Goal: Navigation & Orientation: Go to known website

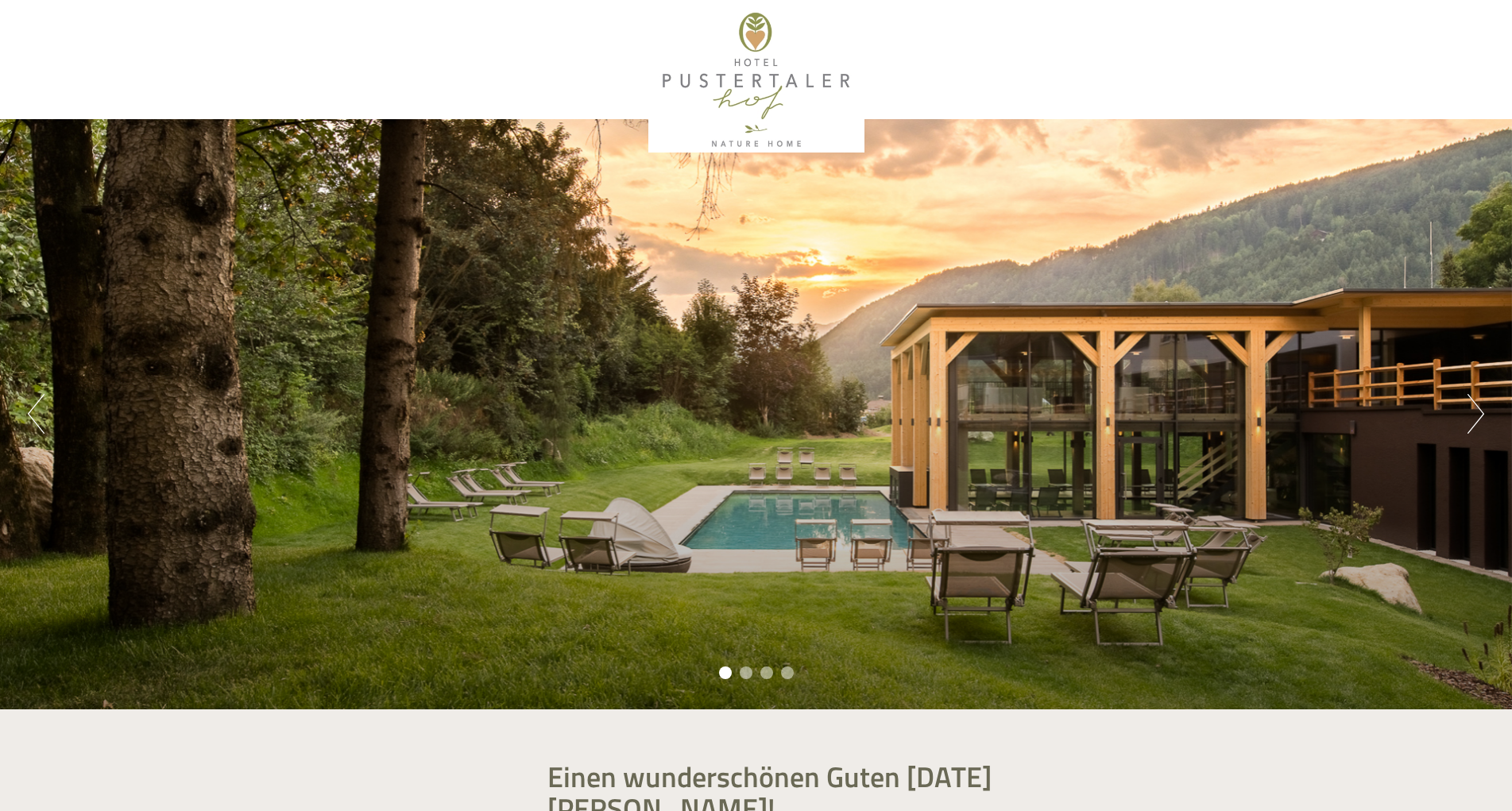
click at [742, 669] on li "2" at bounding box center [745, 672] width 13 height 13
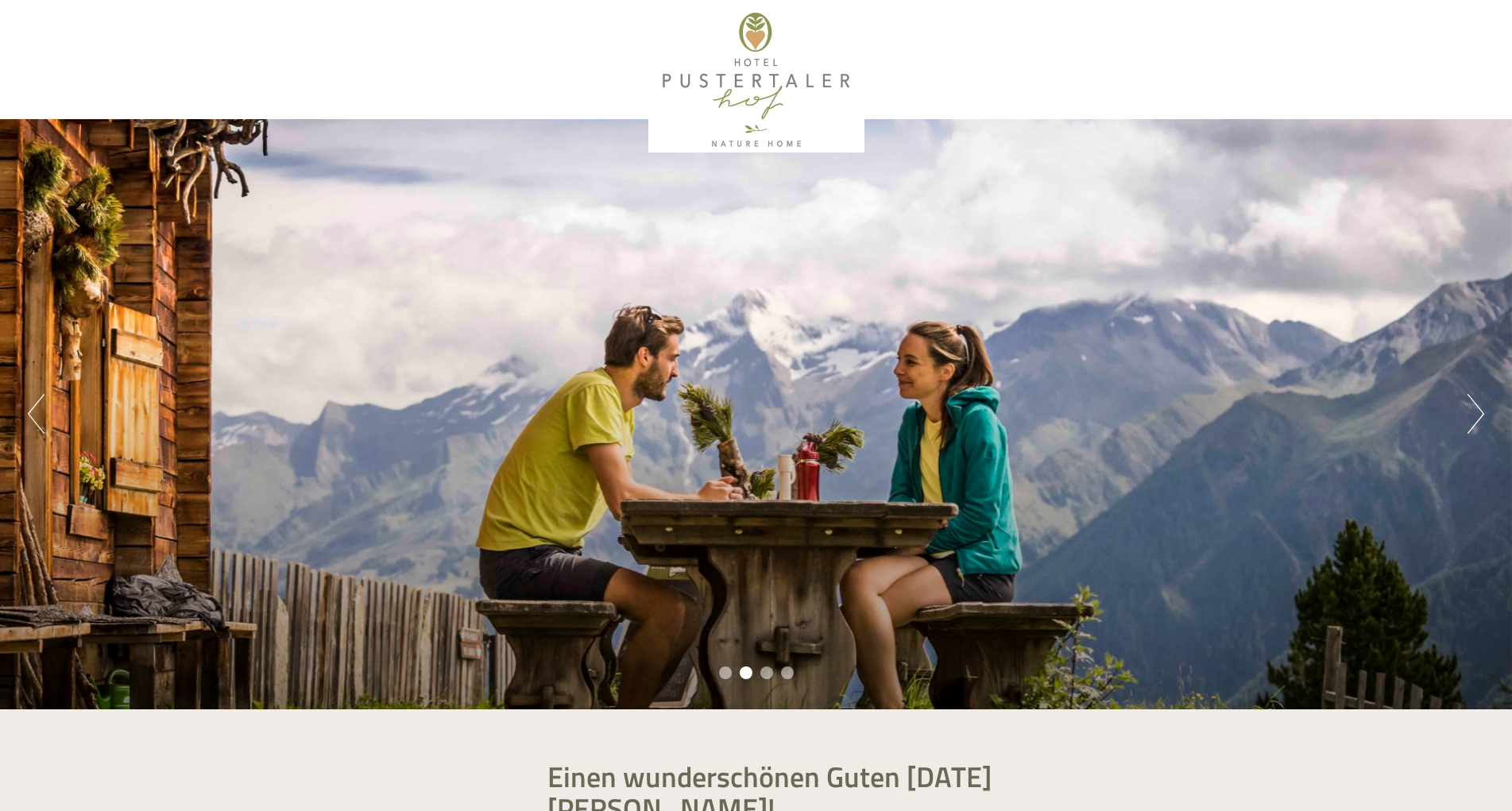
click at [761, 670] on li "3" at bounding box center [767, 672] width 13 height 13
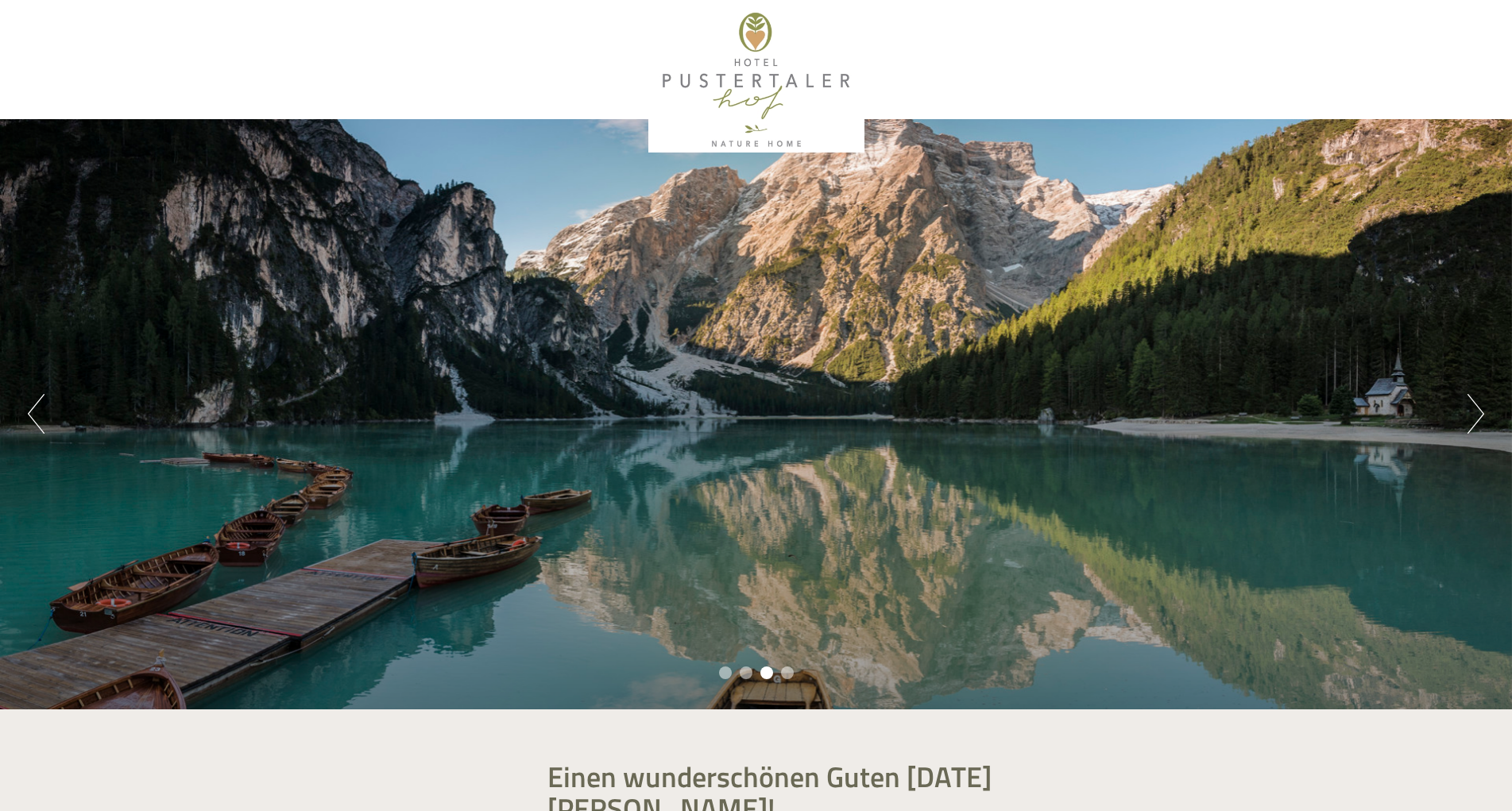
click at [786, 670] on li "4" at bounding box center [787, 672] width 13 height 13
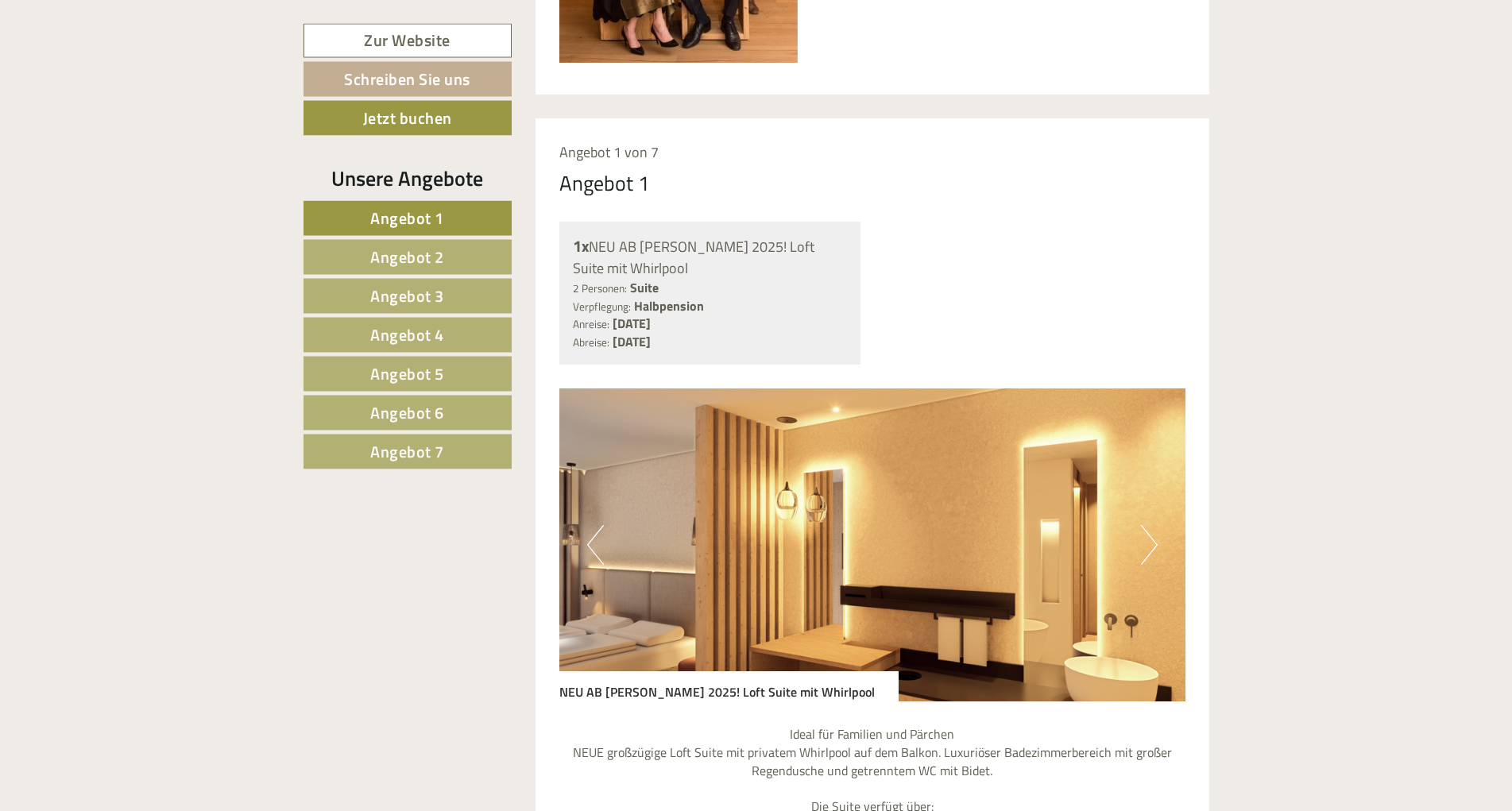
scroll to position [1297, 0]
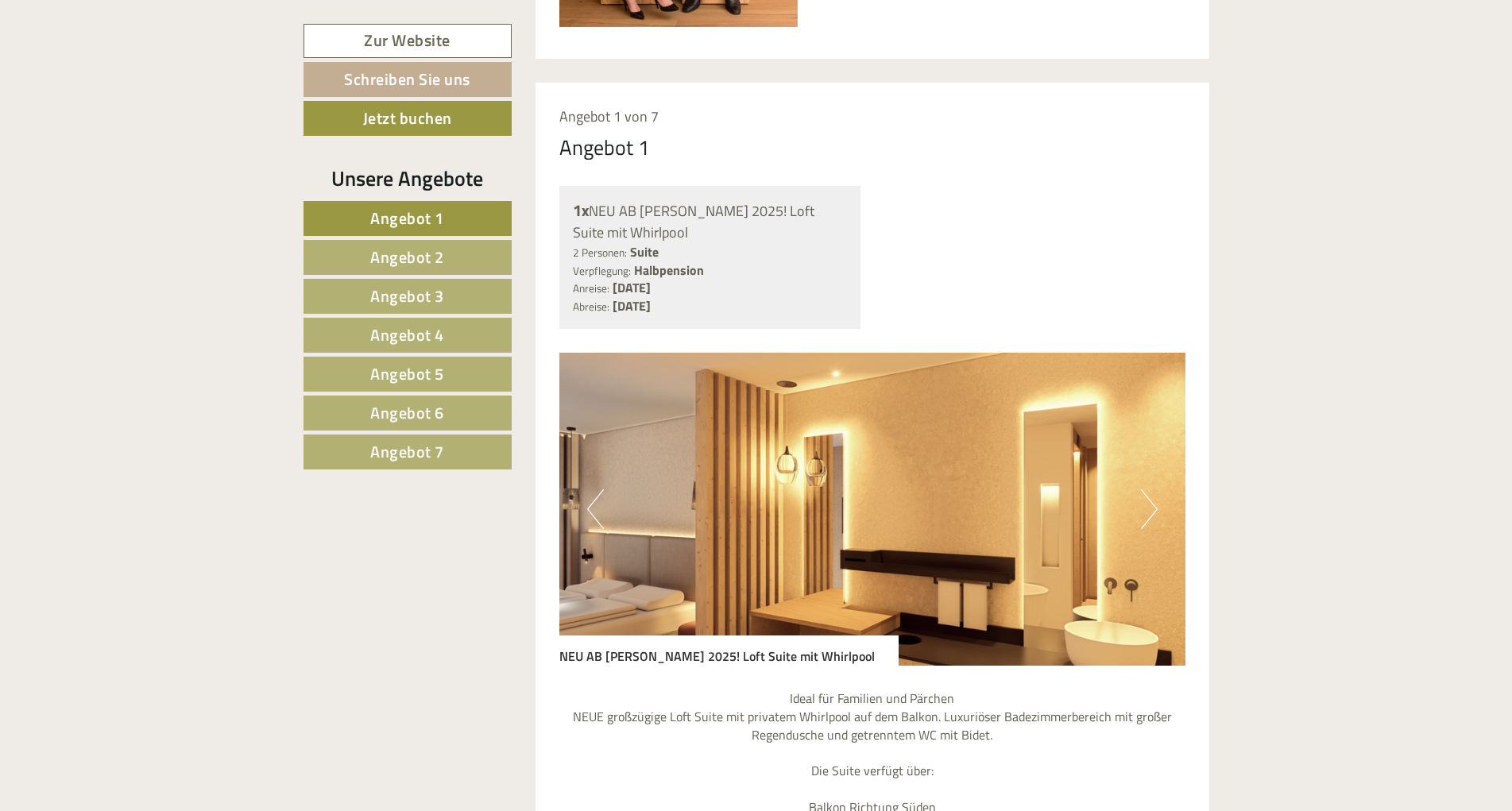
click at [1152, 489] on button "Next" at bounding box center [1149, 509] width 16 height 39
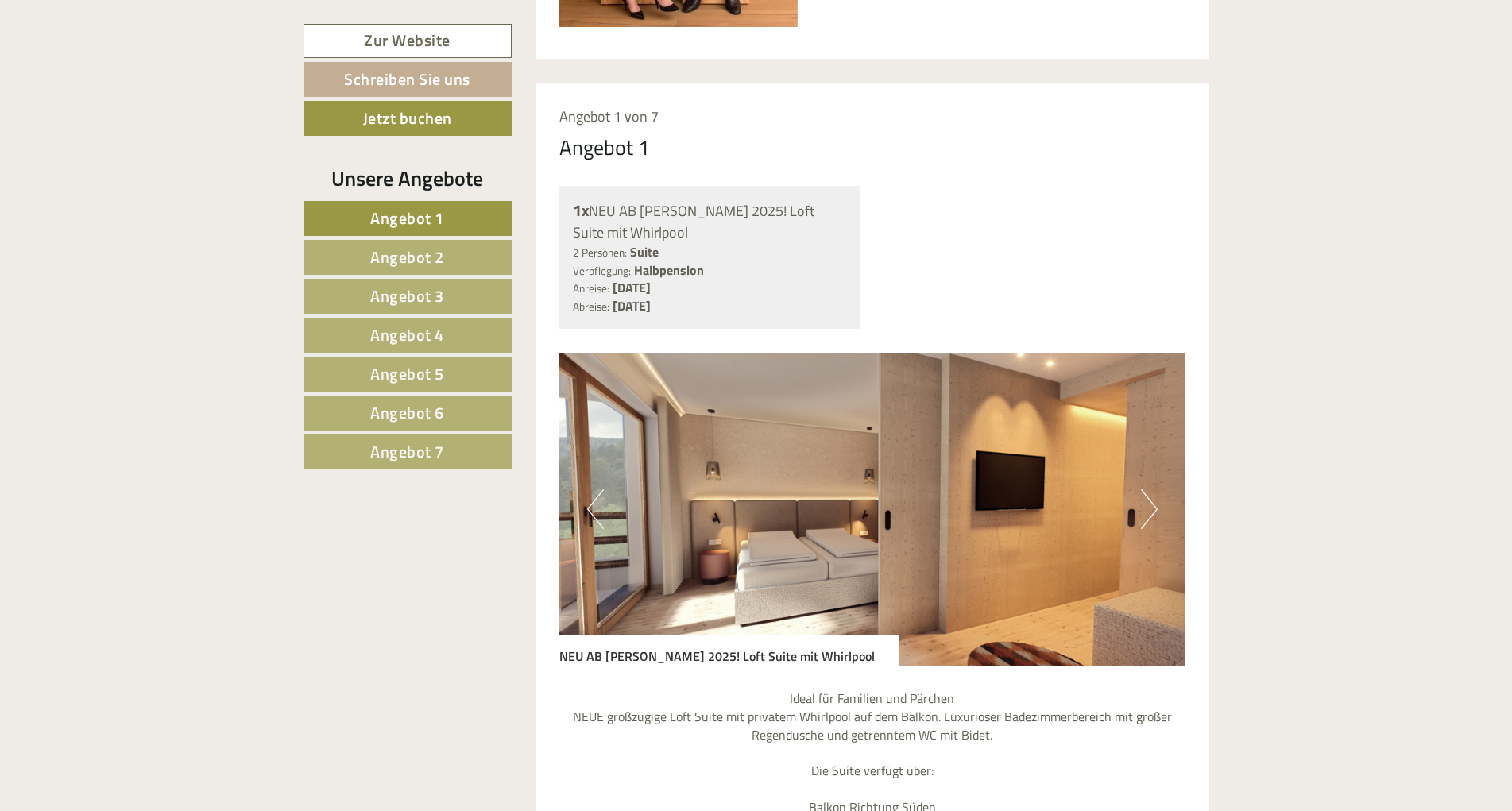
click at [1152, 489] on button "Next" at bounding box center [1149, 509] width 16 height 39
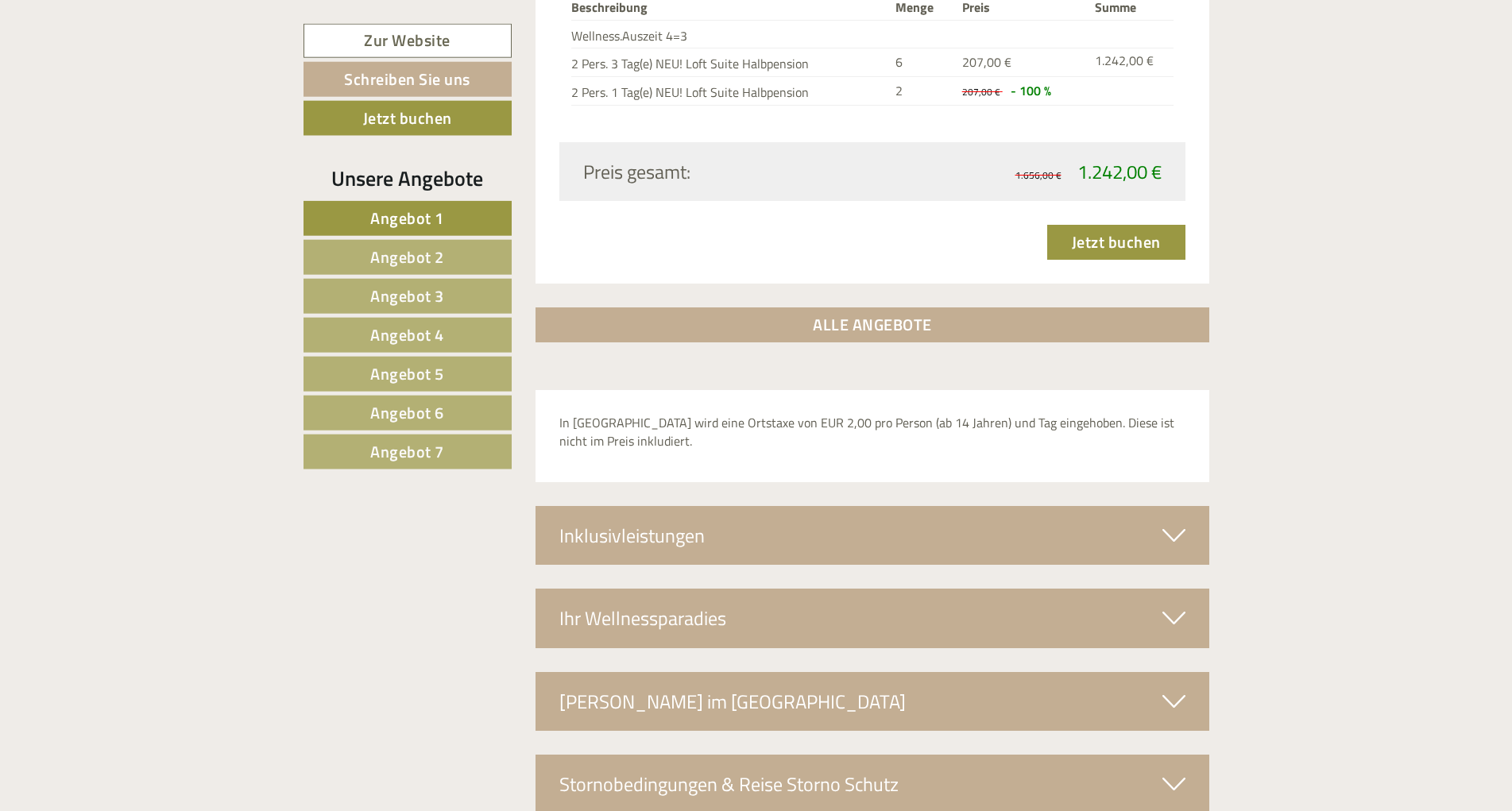
scroll to position [5431, 0]
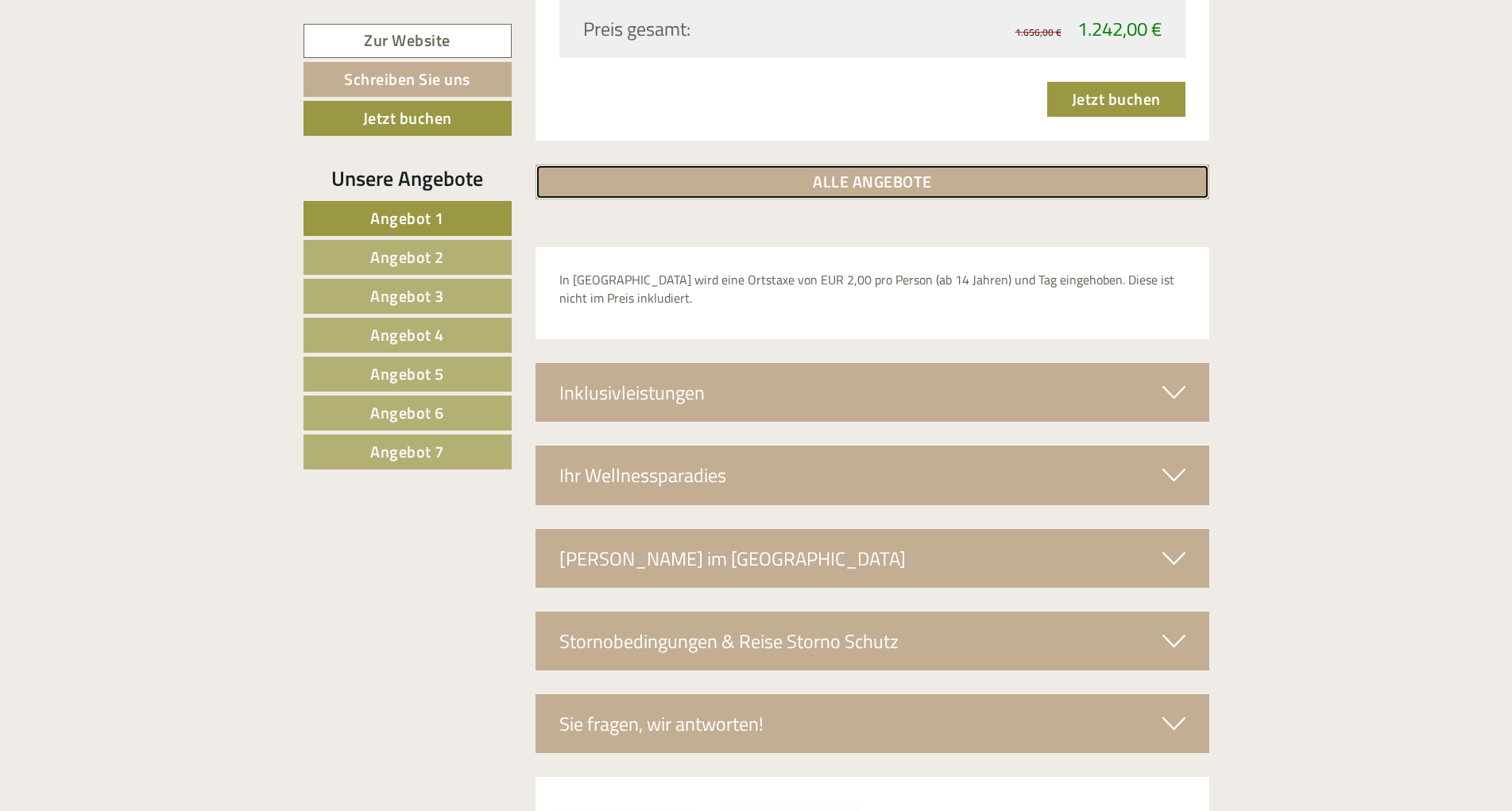
click at [860, 165] on link "ALLE ANGEBOTE" at bounding box center [873, 182] width 674 height 35
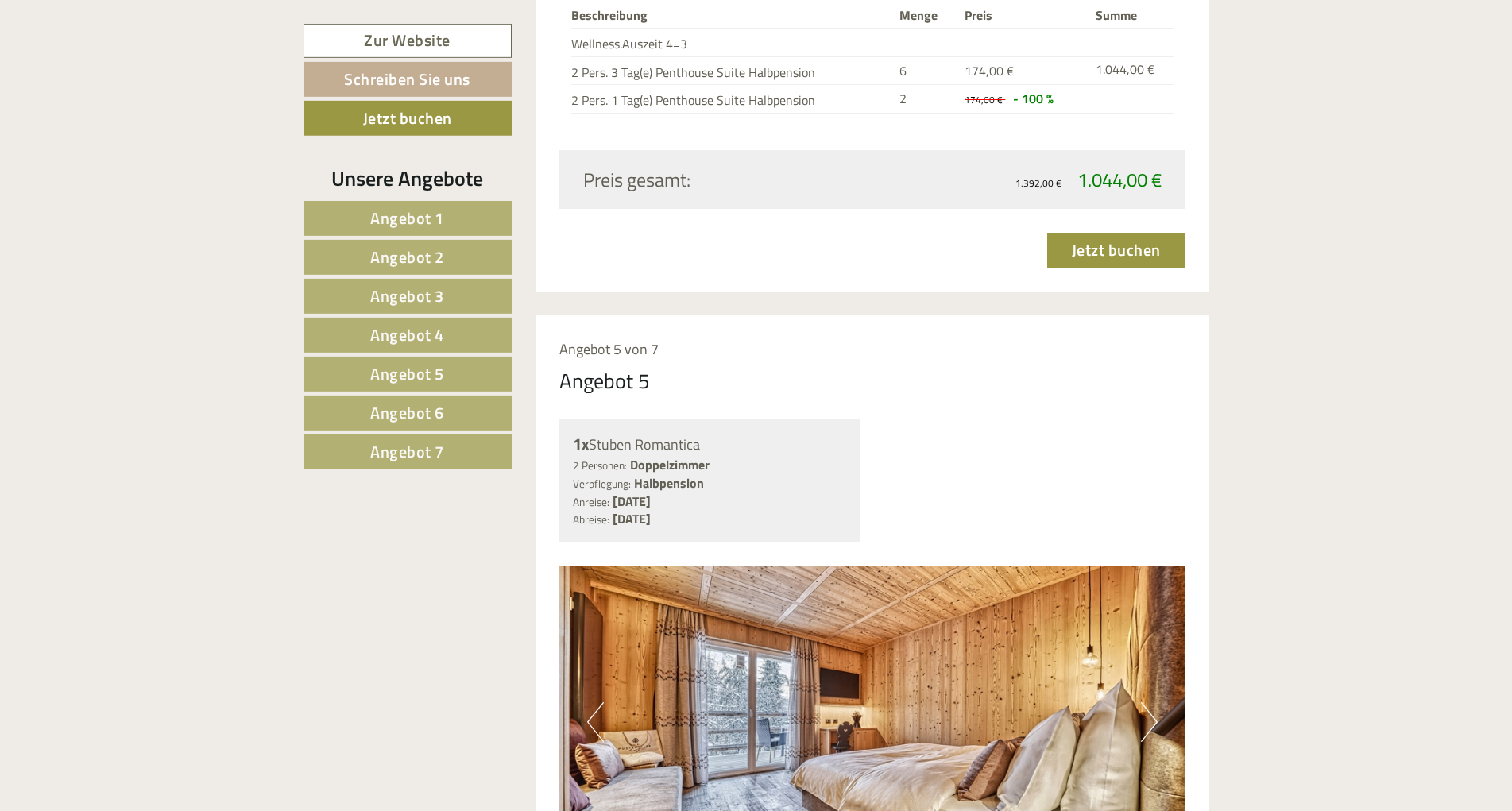
scroll to position [6942, 0]
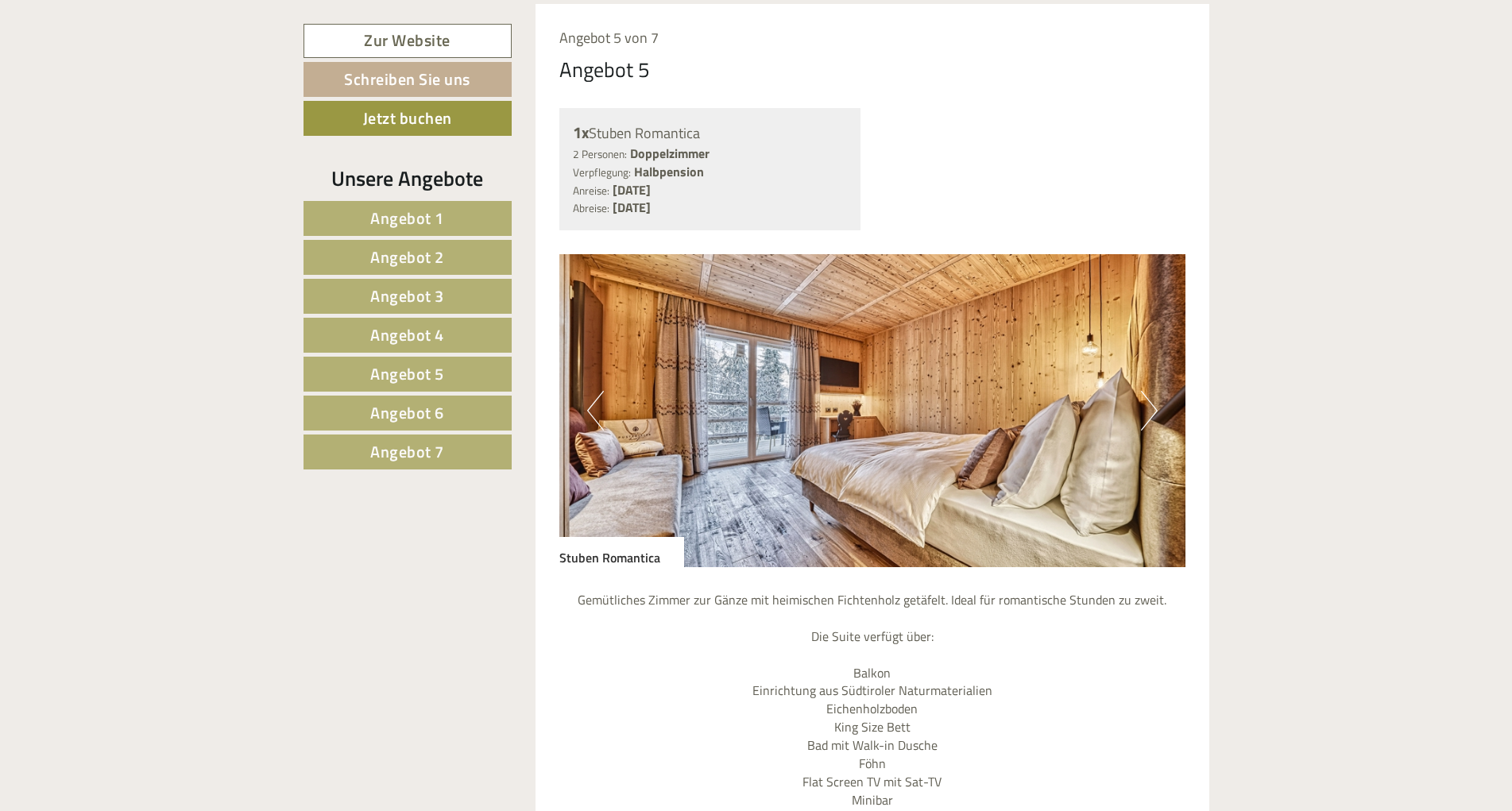
click at [1156, 391] on button "Next" at bounding box center [1149, 410] width 16 height 39
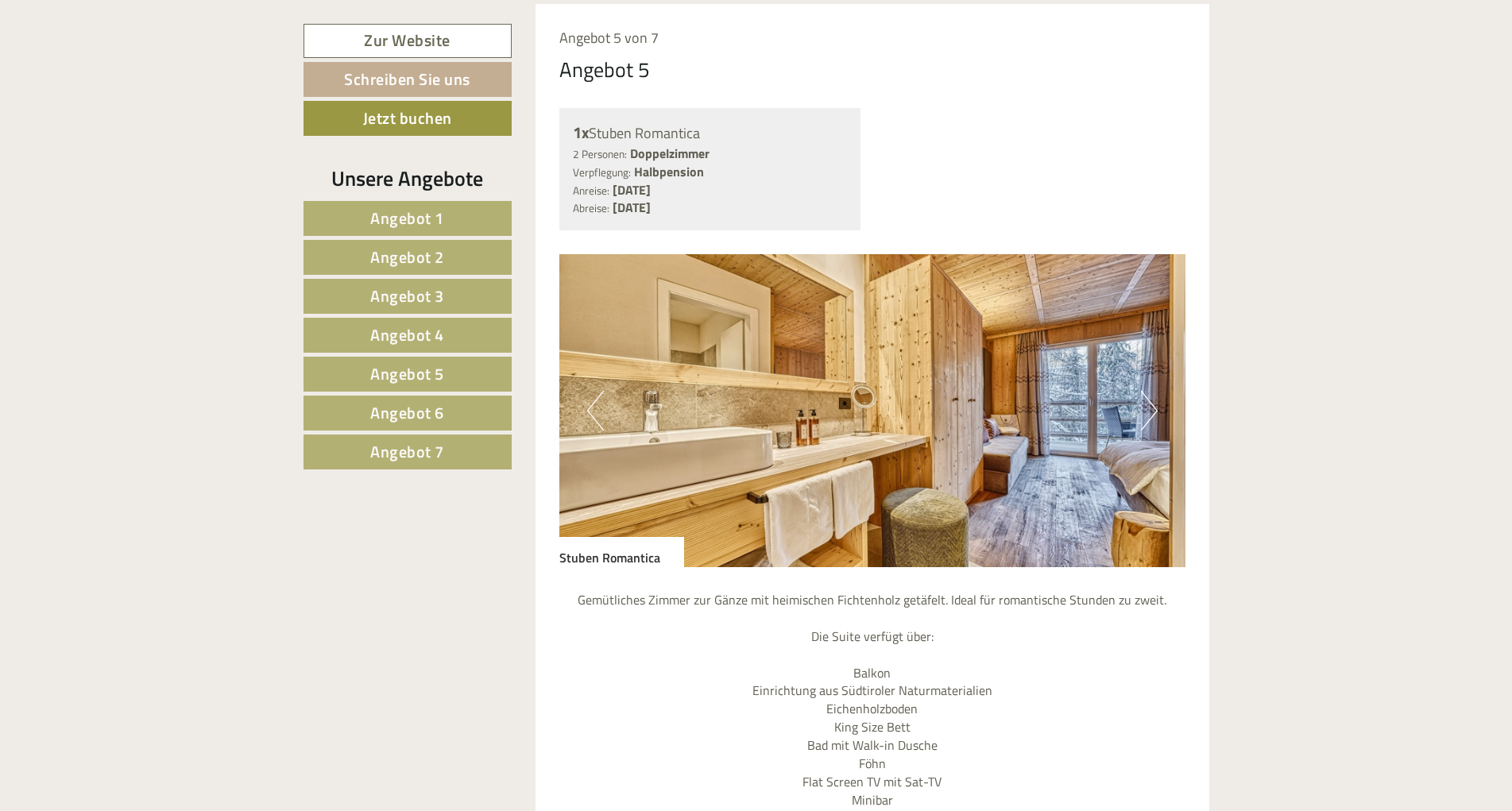
click at [1156, 391] on button "Next" at bounding box center [1149, 410] width 16 height 39
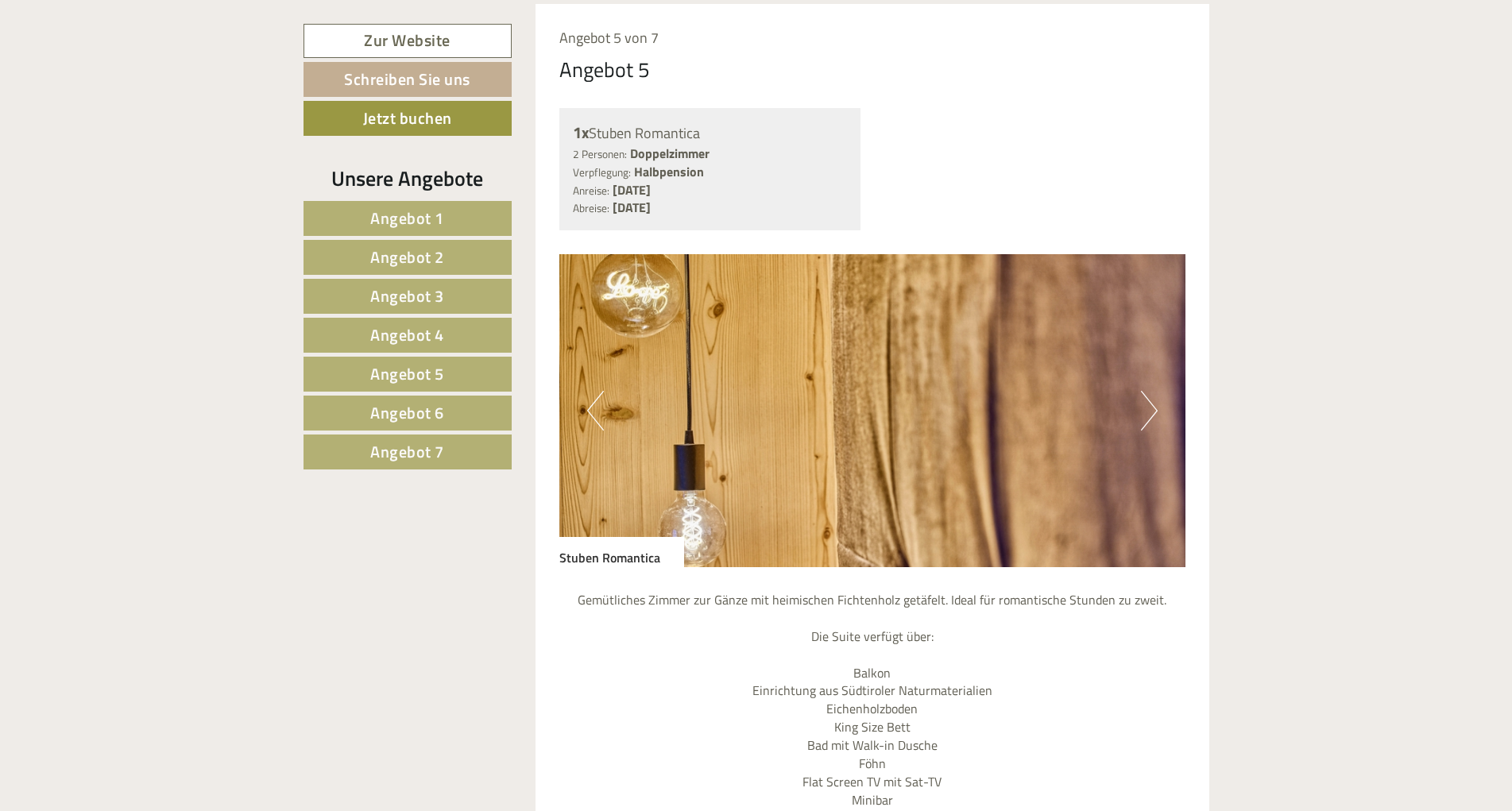
click at [1156, 391] on button "Next" at bounding box center [1149, 410] width 16 height 39
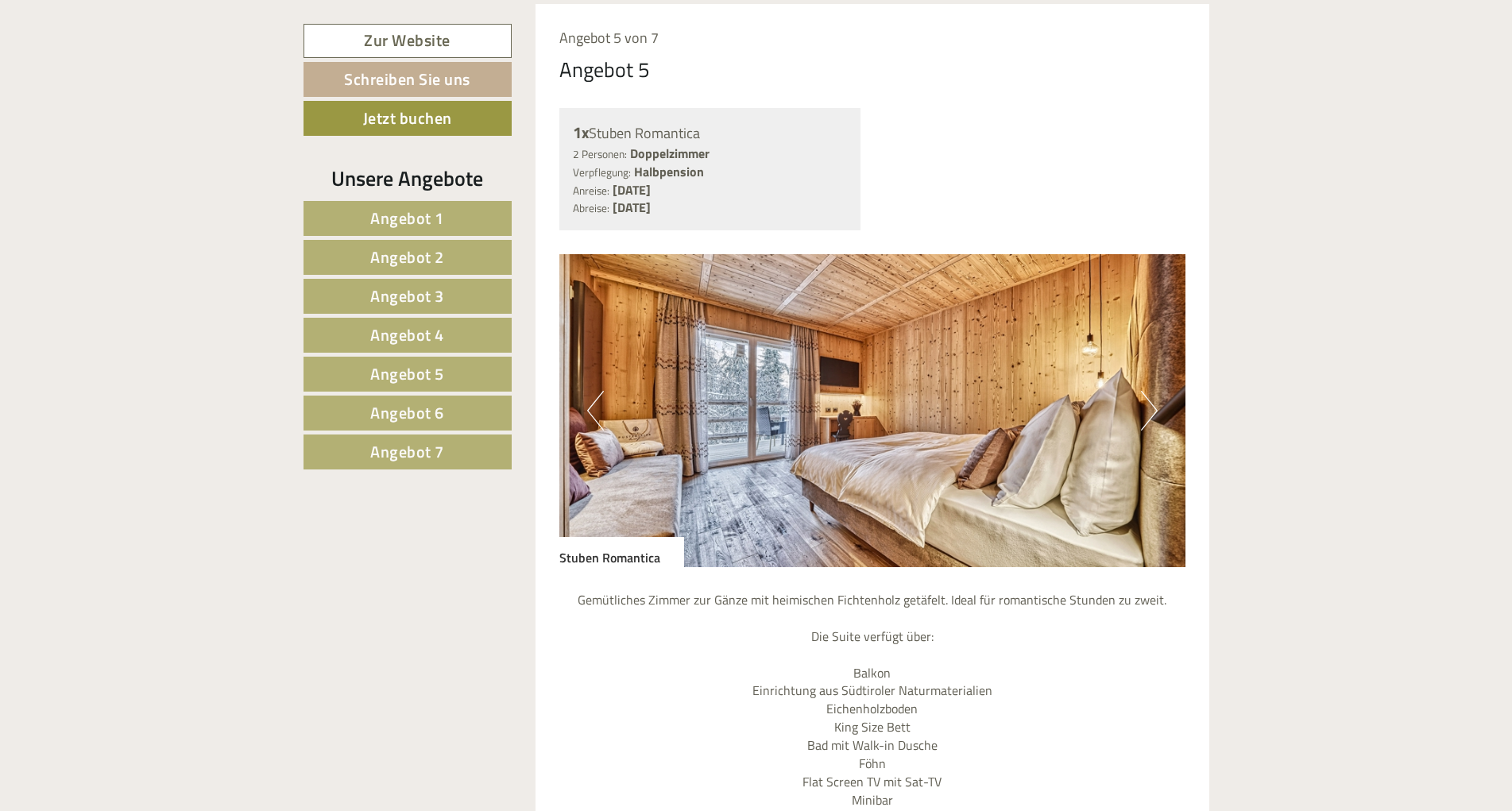
click at [1149, 391] on button "Next" at bounding box center [1149, 410] width 16 height 39
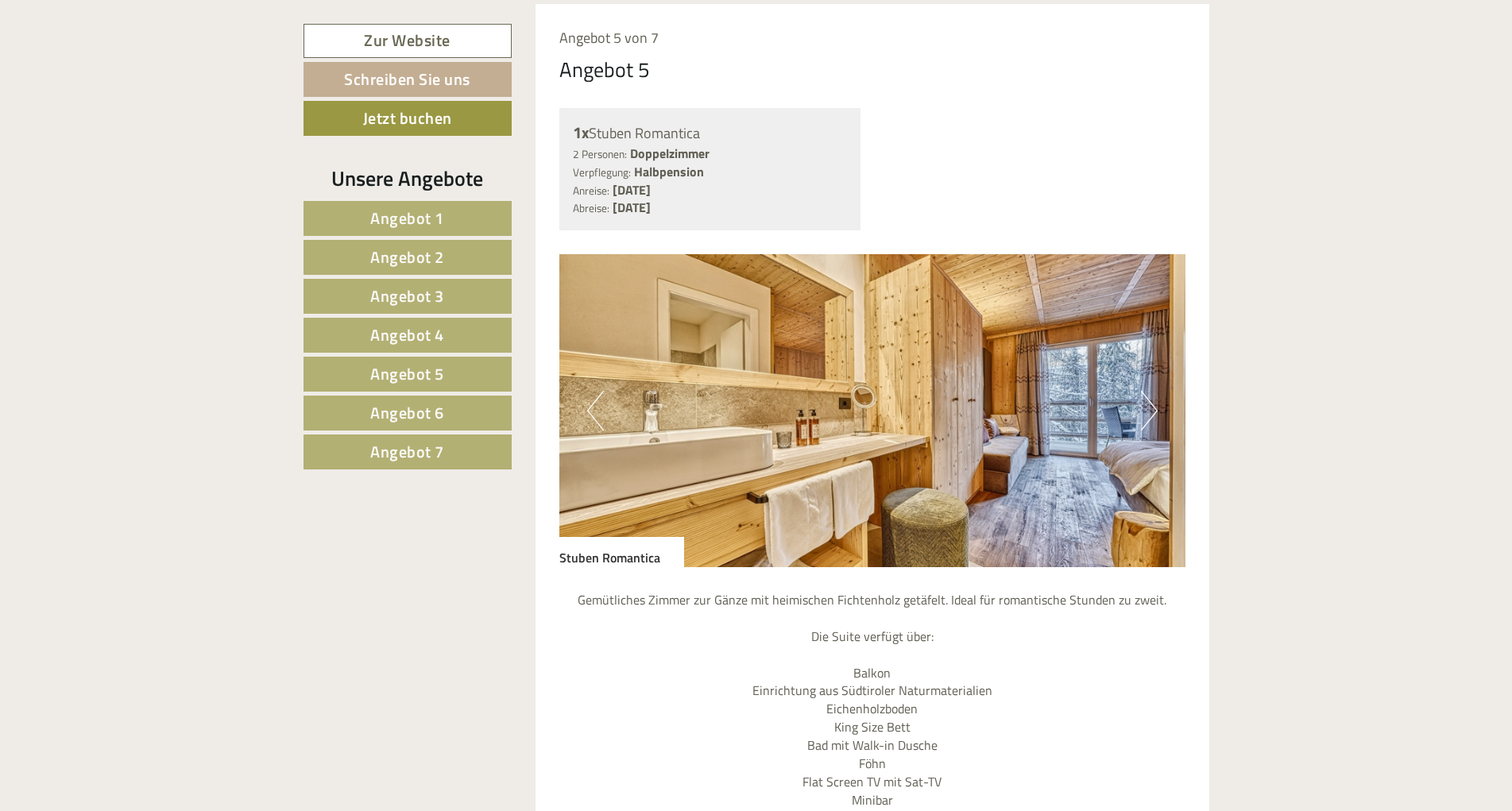
click at [1149, 391] on button "Next" at bounding box center [1149, 410] width 16 height 39
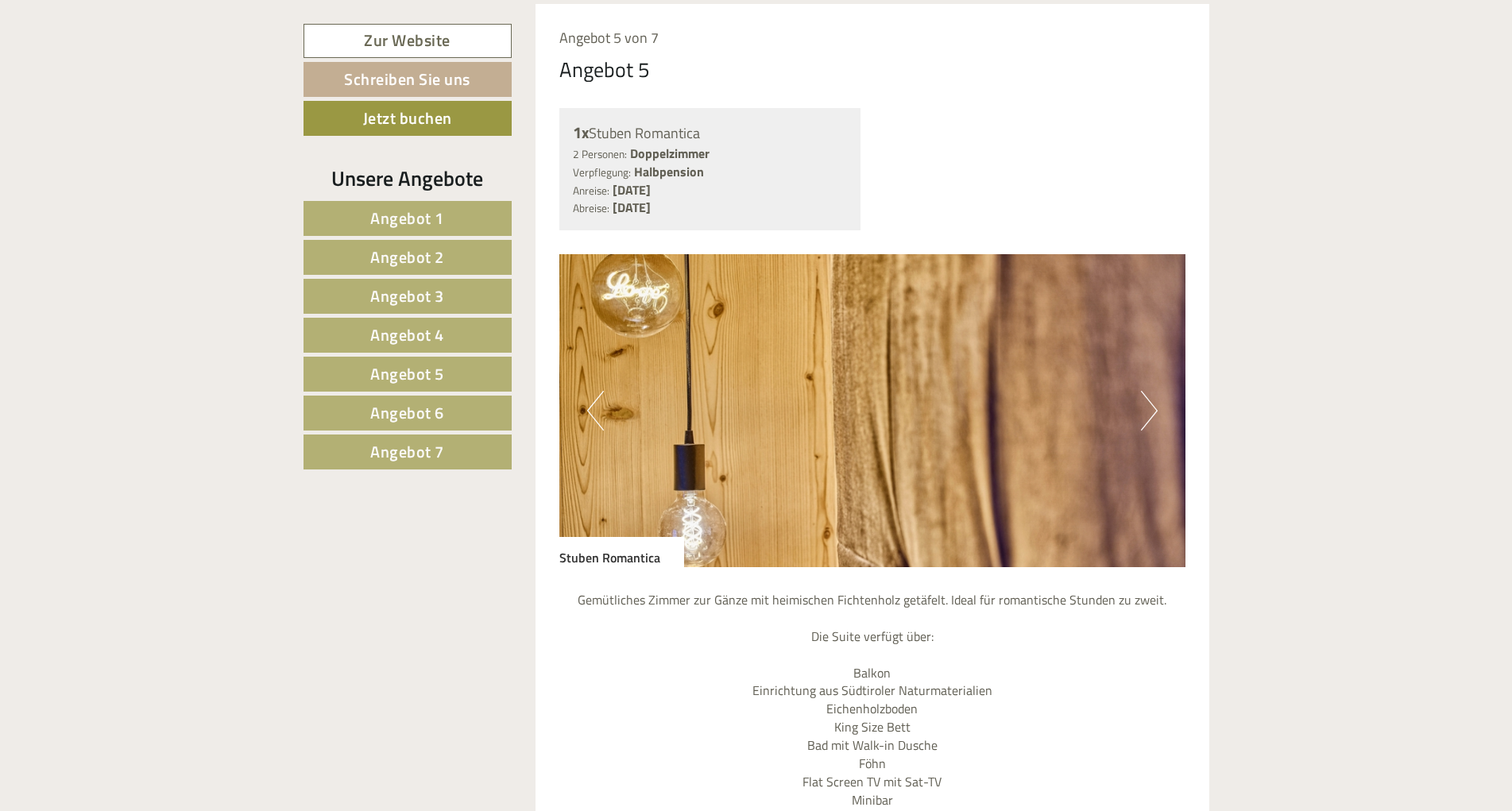
click at [1149, 391] on button "Next" at bounding box center [1149, 410] width 16 height 39
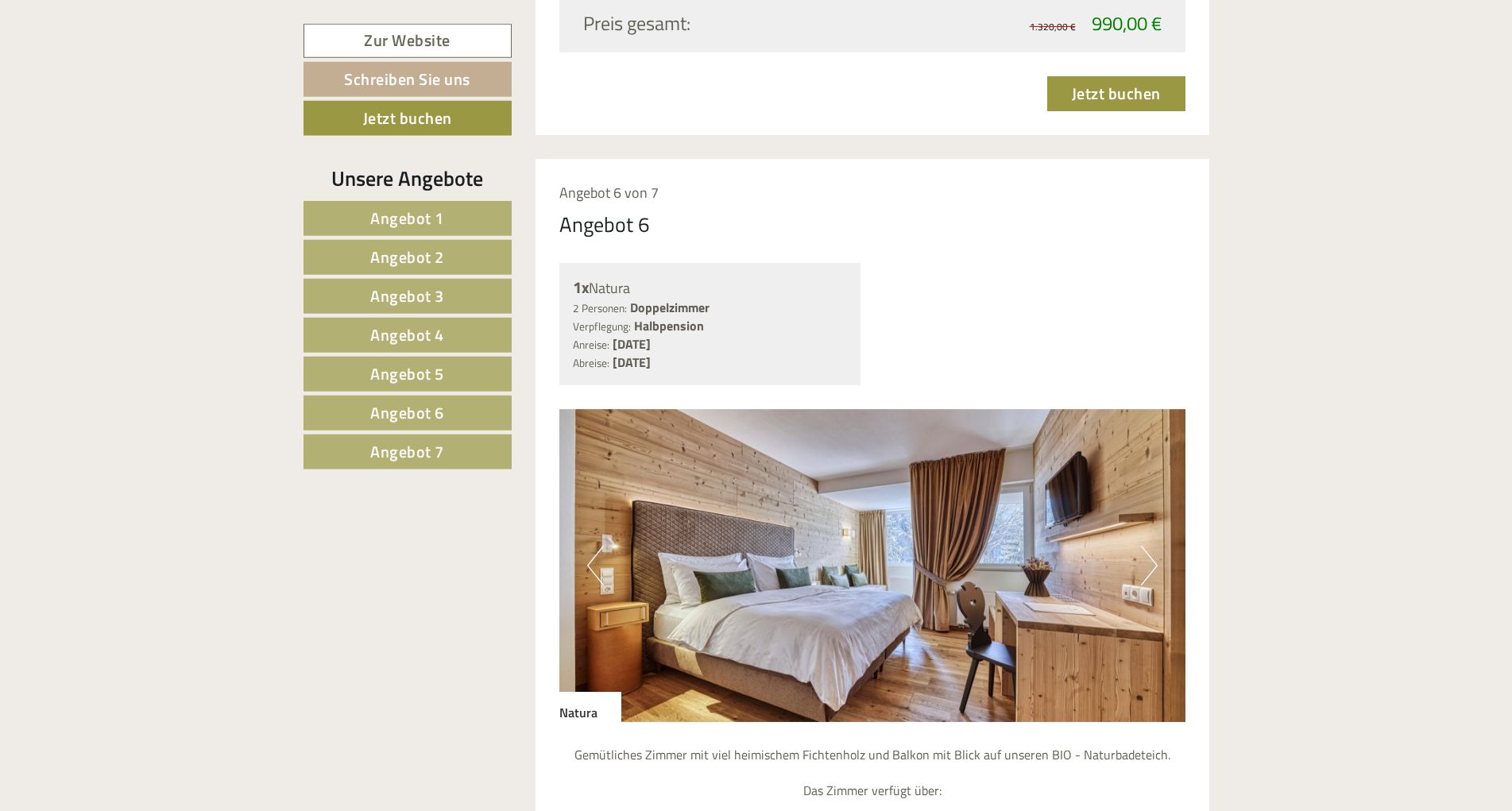
scroll to position [8157, 0]
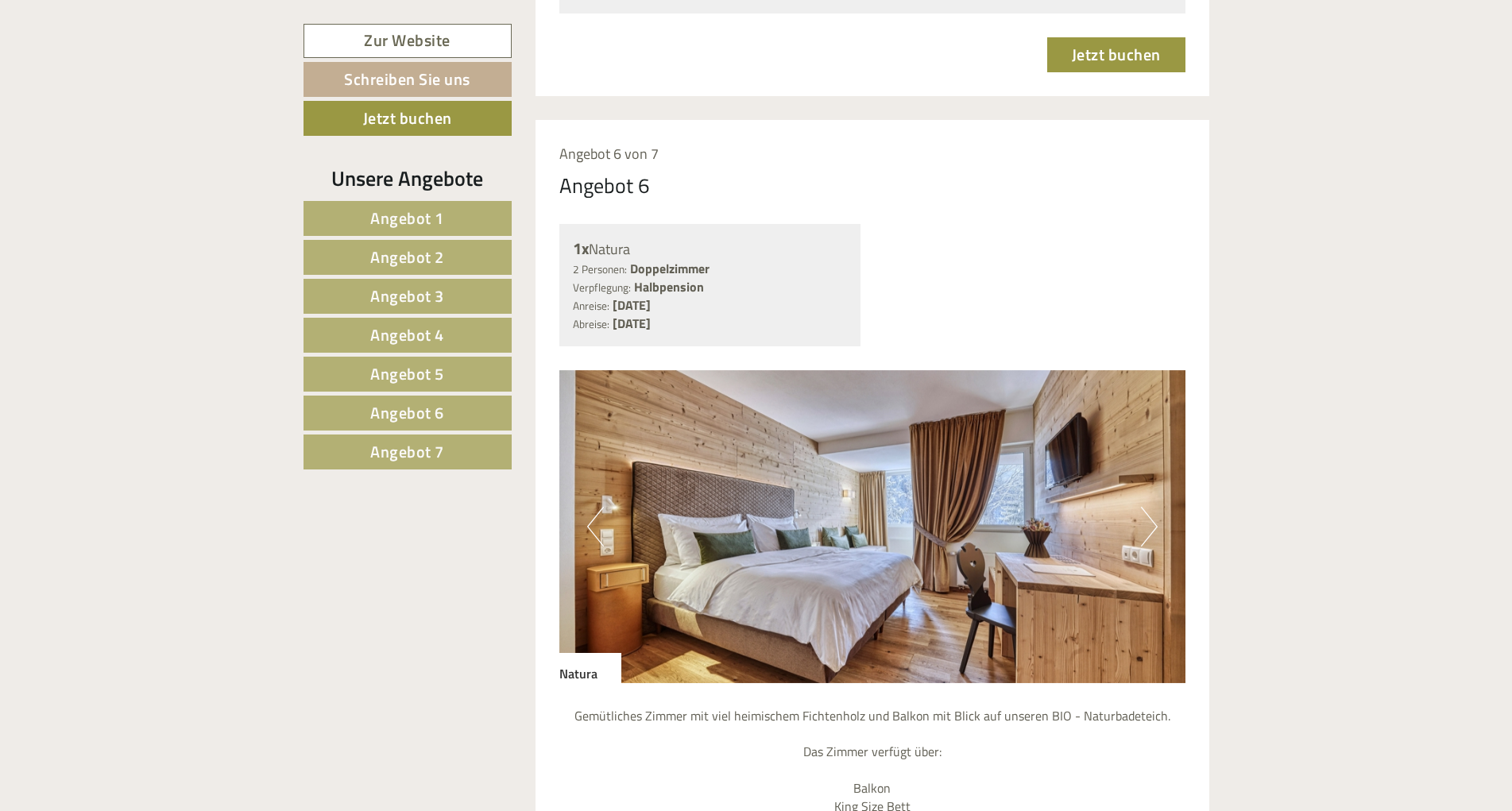
click at [1152, 507] on button "Next" at bounding box center [1149, 526] width 16 height 39
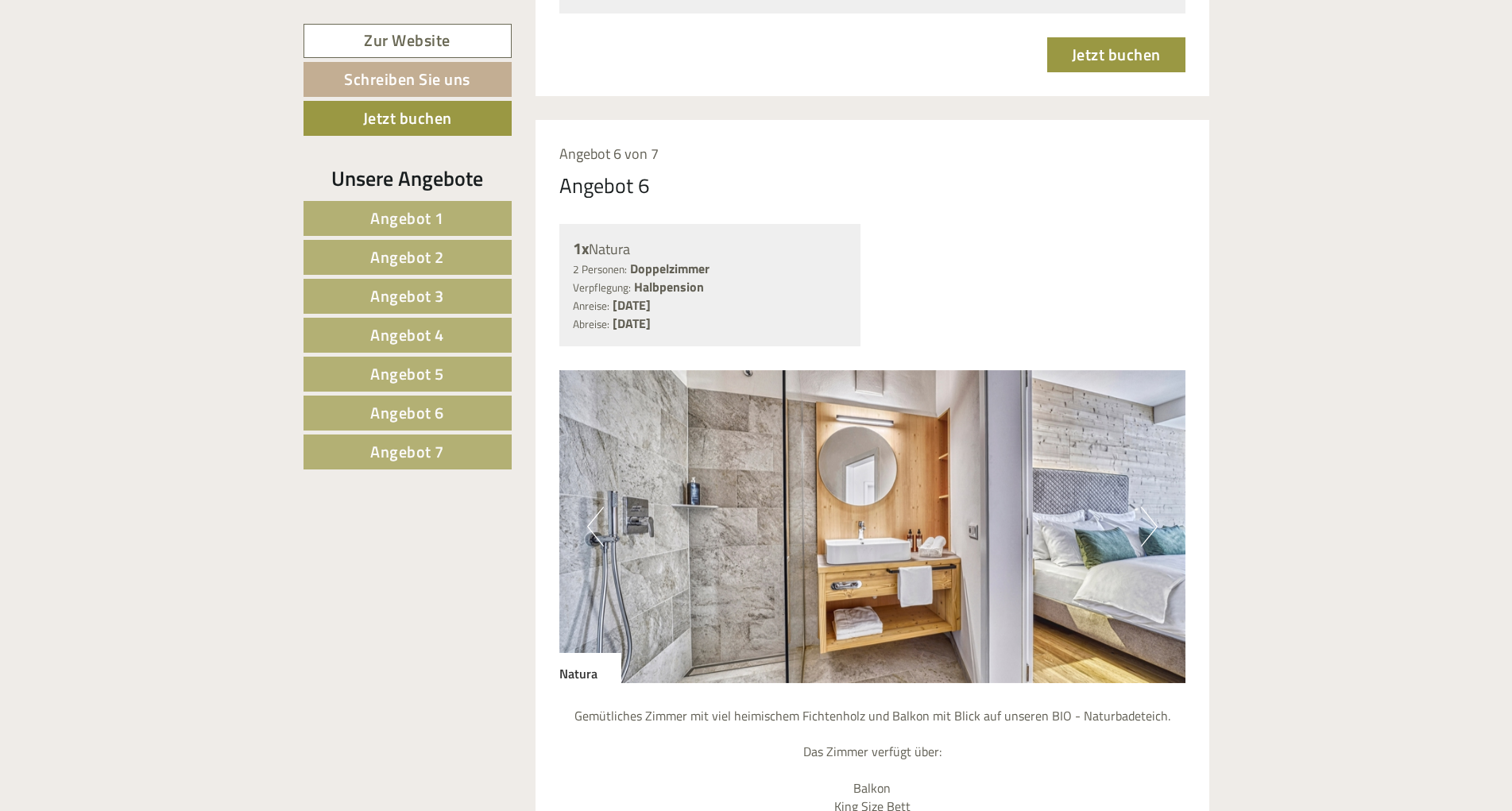
click at [1152, 507] on button "Next" at bounding box center [1149, 526] width 16 height 39
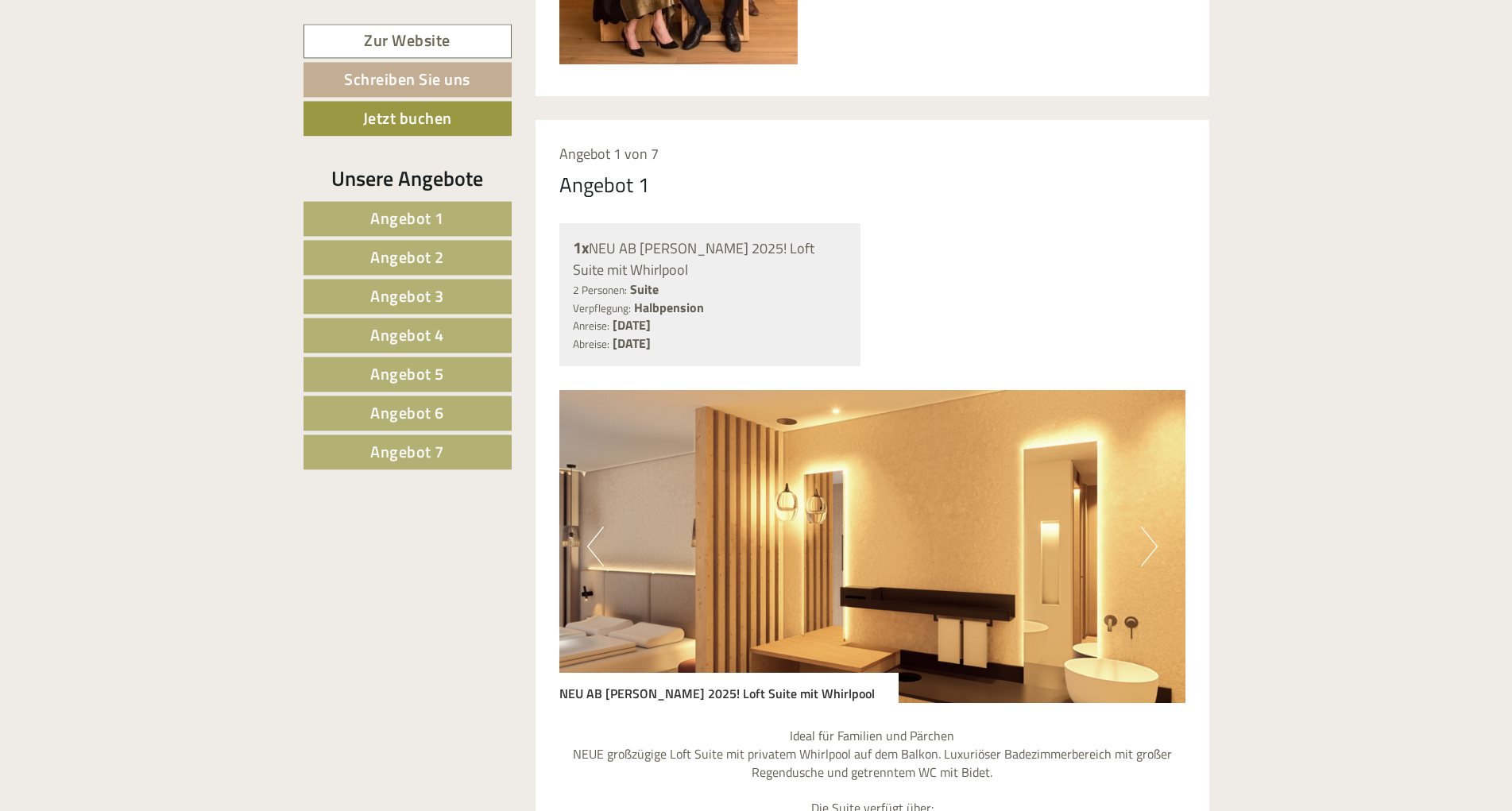
scroll to position [886, 0]
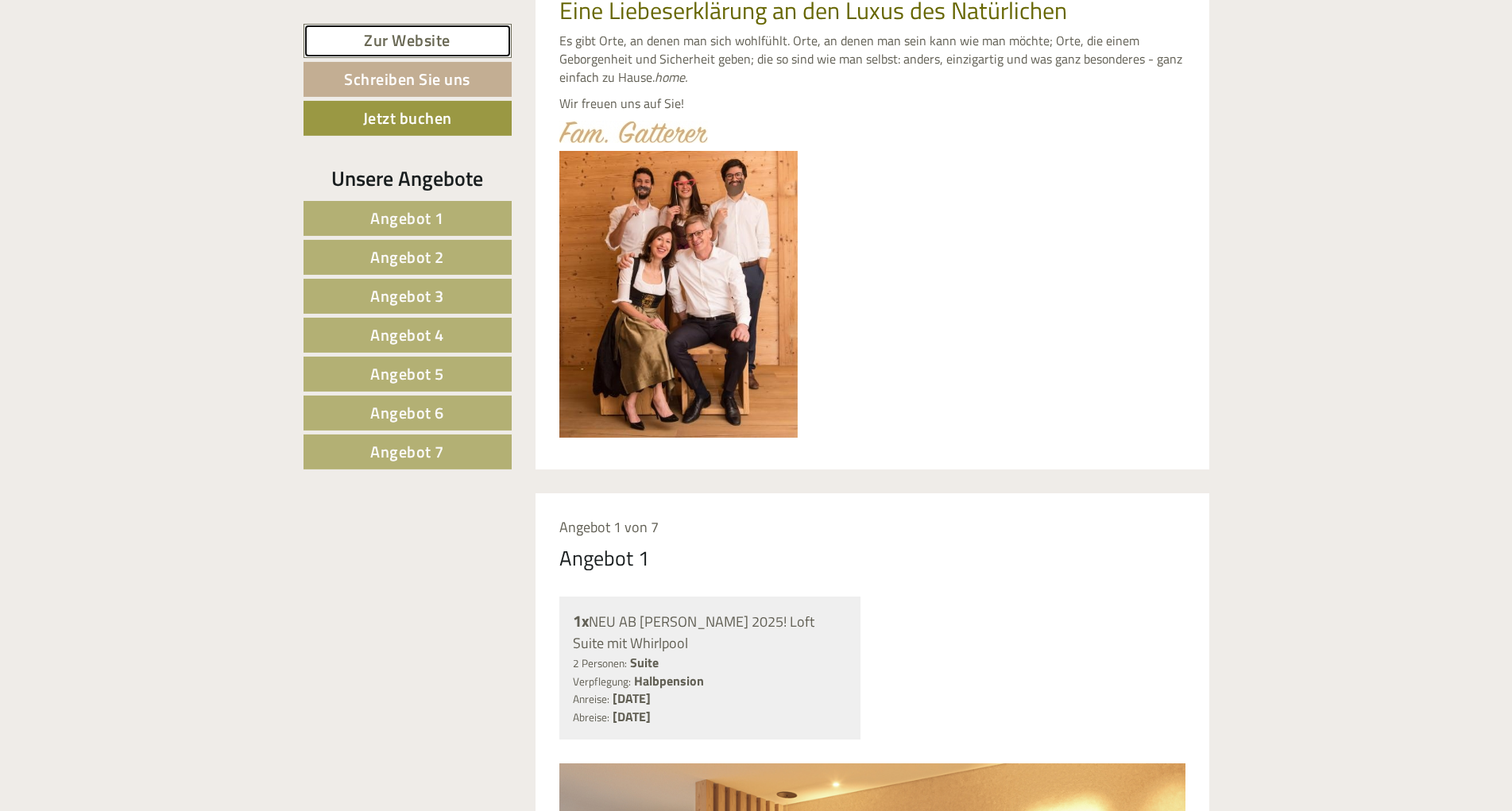
click at [321, 37] on link "Zur Website" at bounding box center [407, 40] width 208 height 34
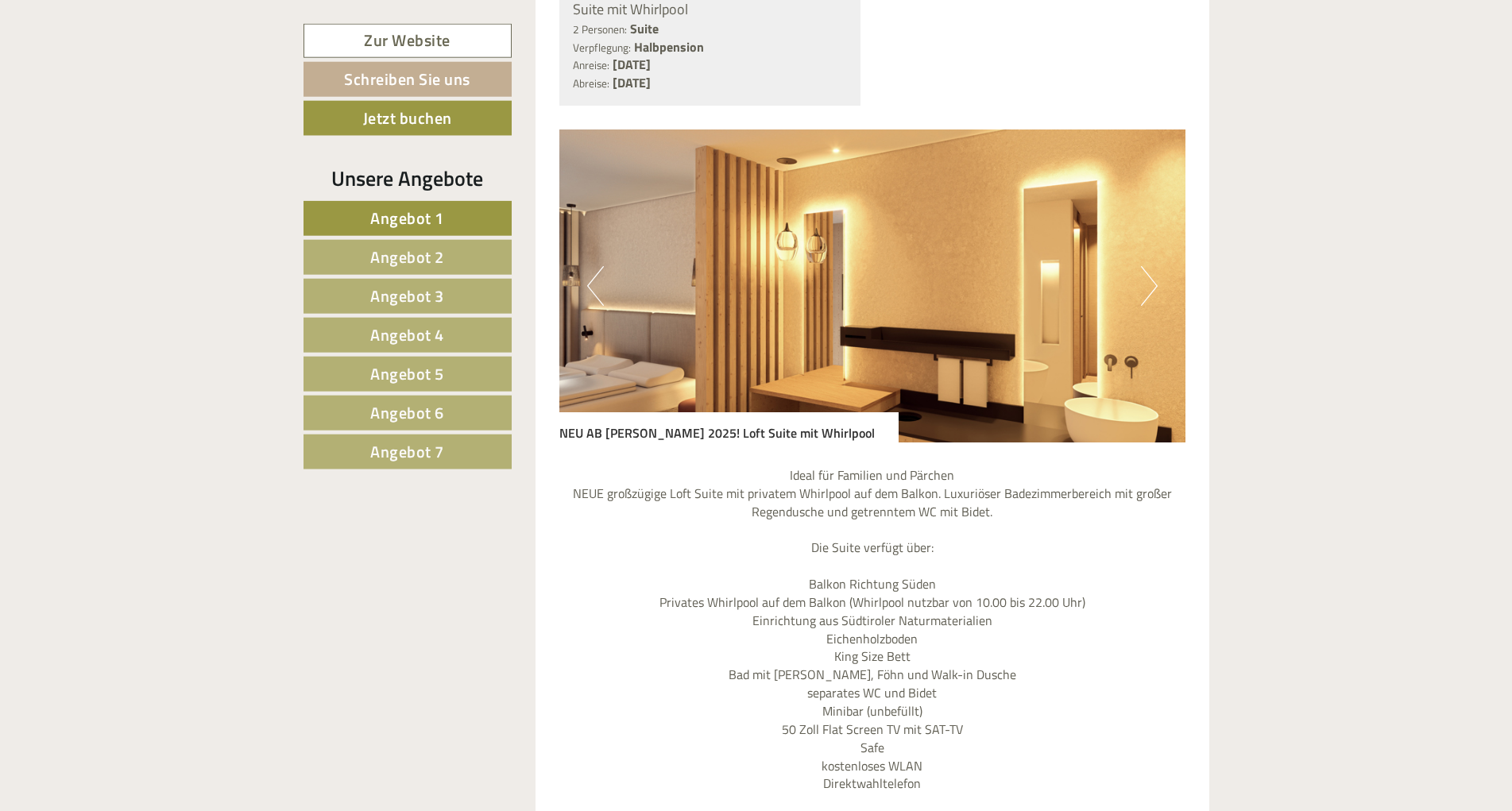
scroll to position [1540, 0]
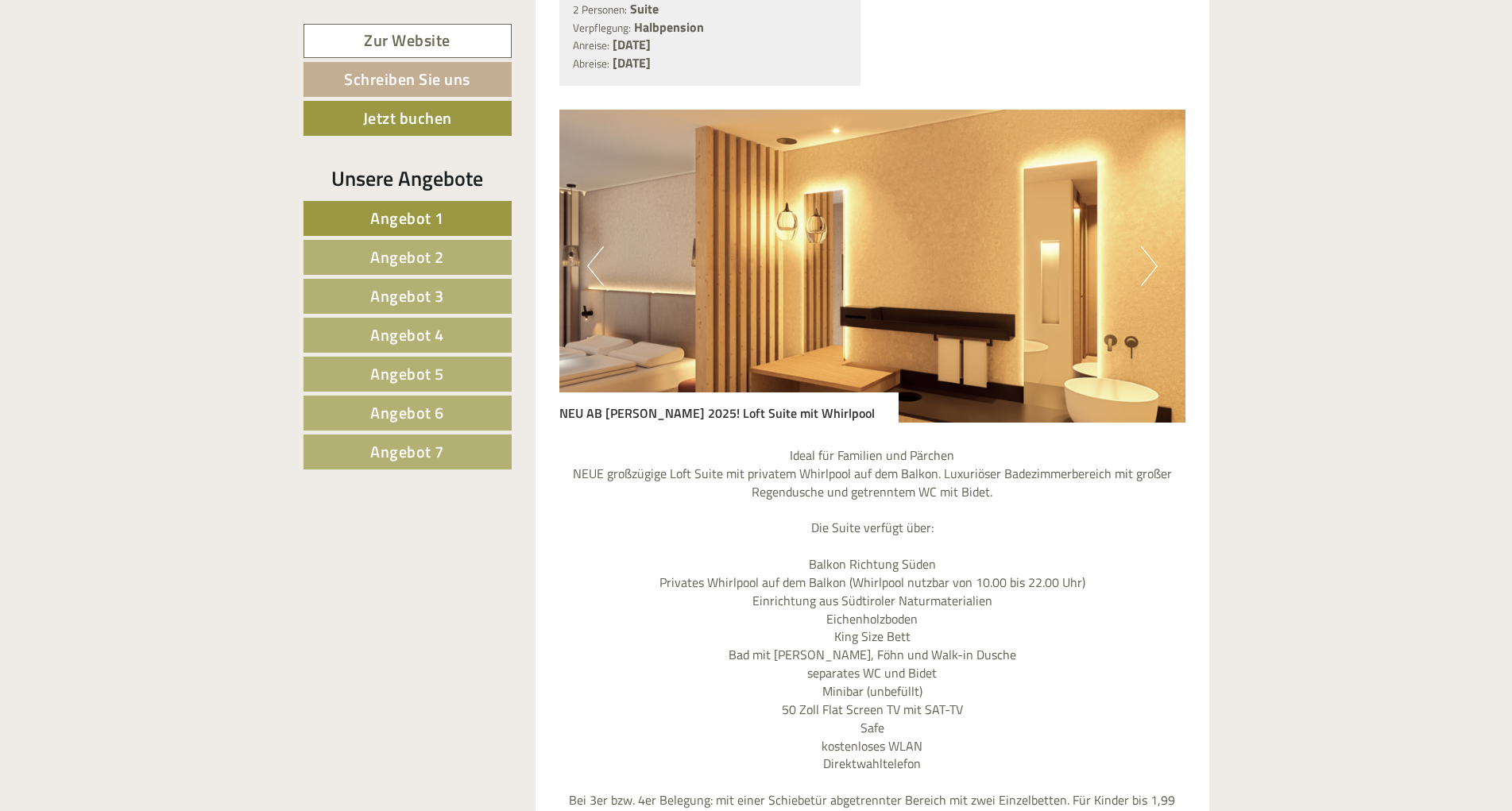
click at [1155, 247] on button "Next" at bounding box center [1149, 266] width 16 height 39
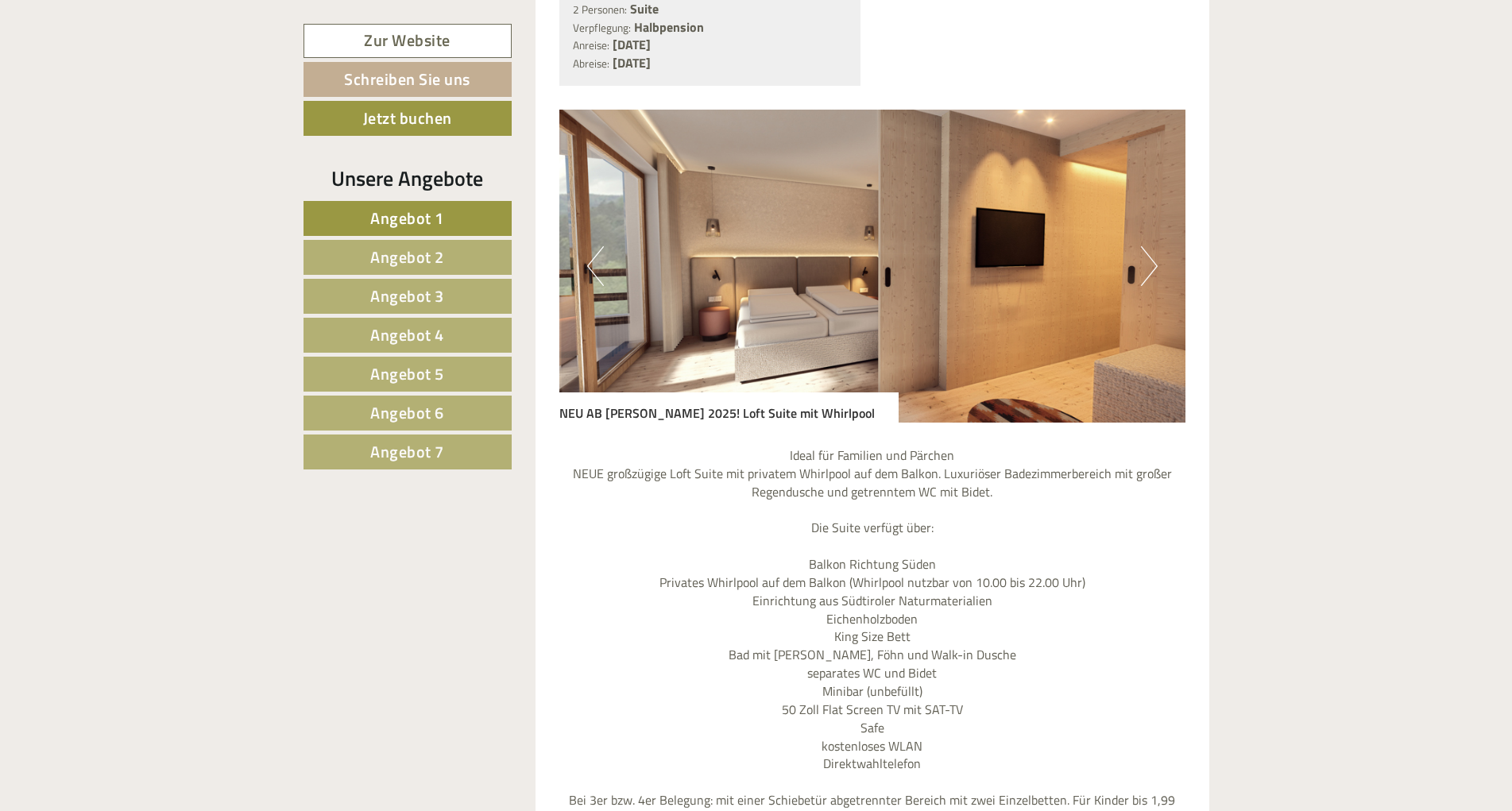
click at [1155, 247] on button "Next" at bounding box center [1149, 266] width 16 height 39
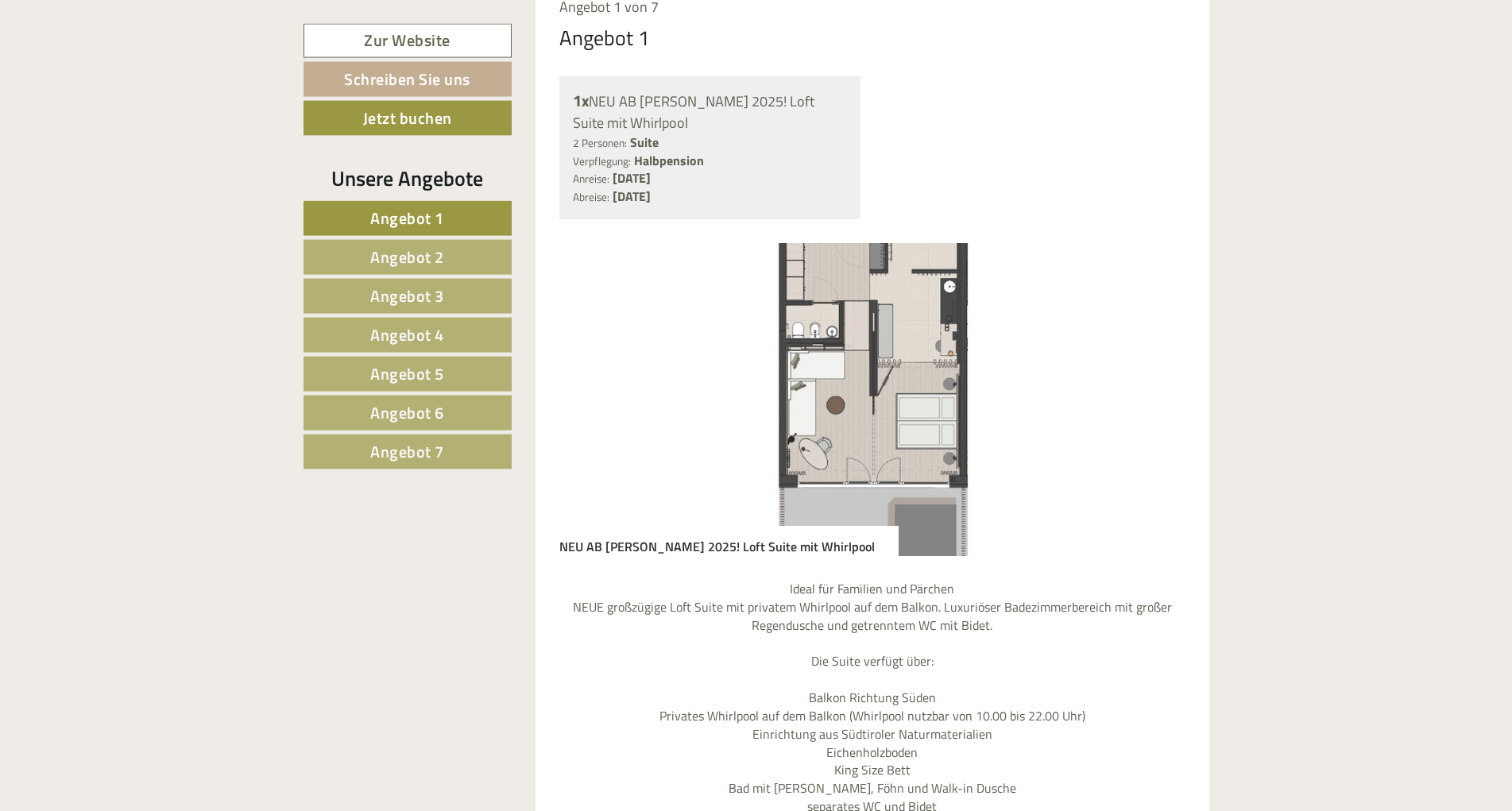
scroll to position [1378, 0]
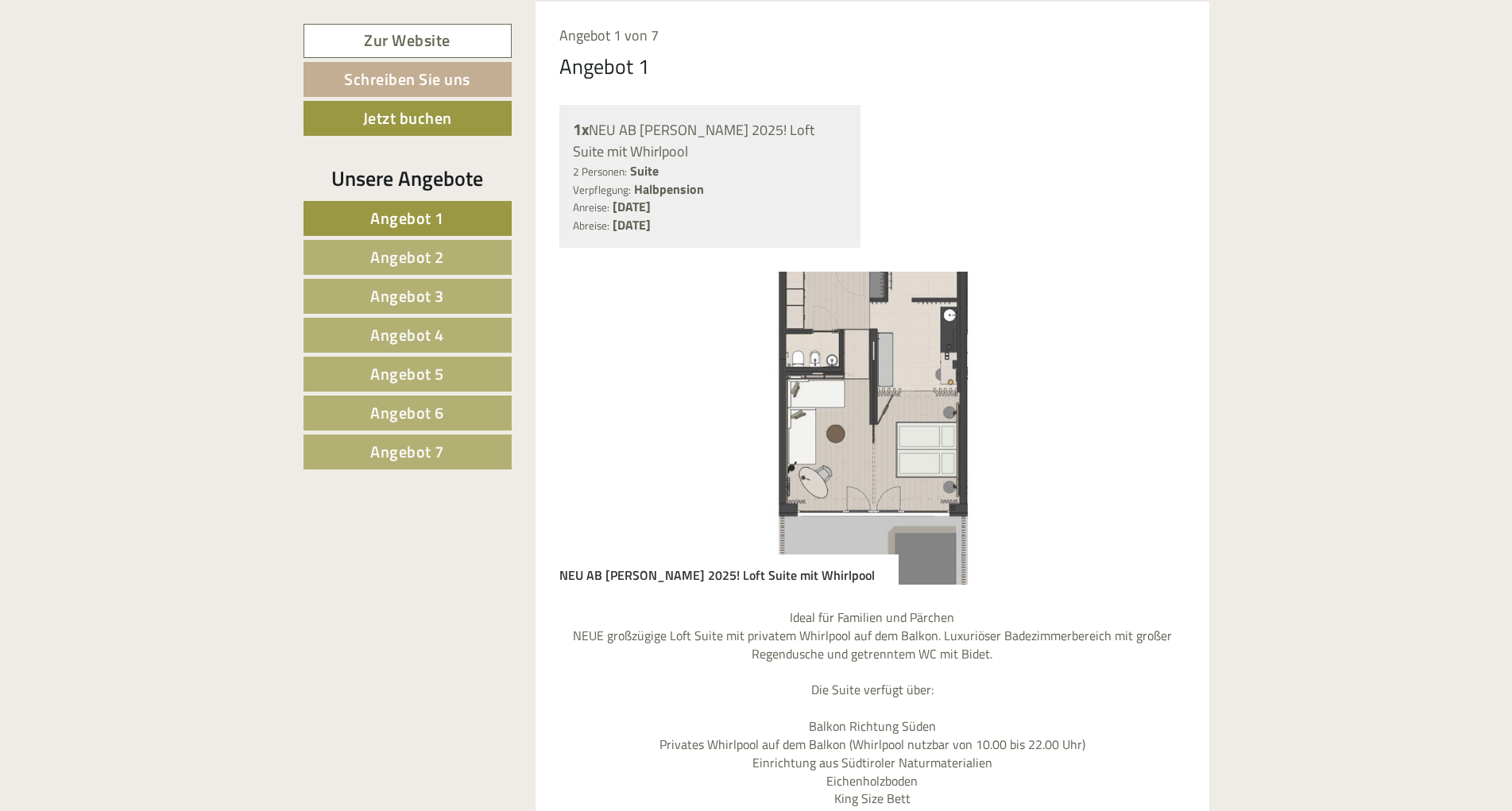
click at [1149, 408] on button "Next" at bounding box center [1149, 428] width 16 height 39
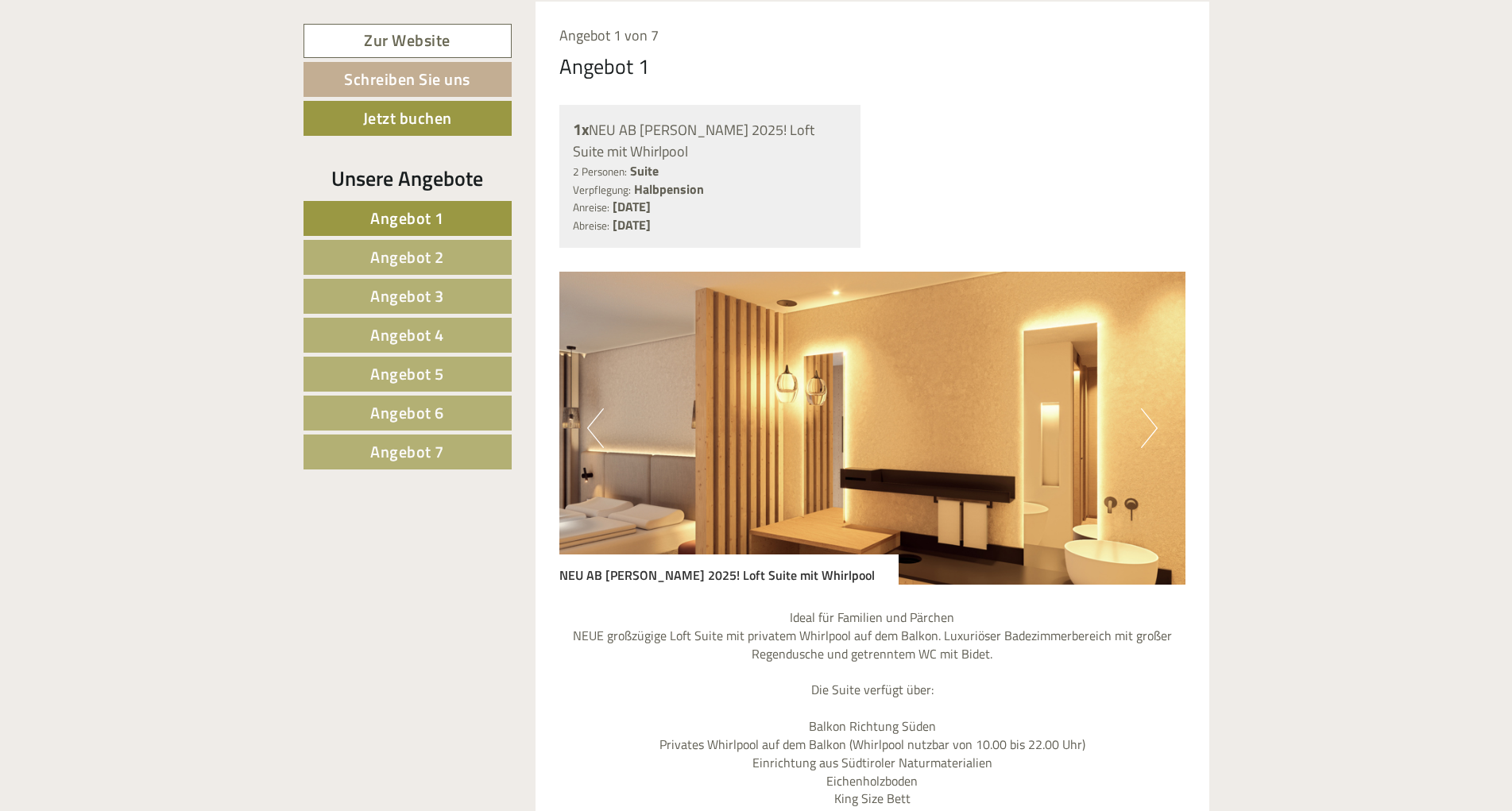
click at [1150, 408] on button "Next" at bounding box center [1149, 428] width 16 height 39
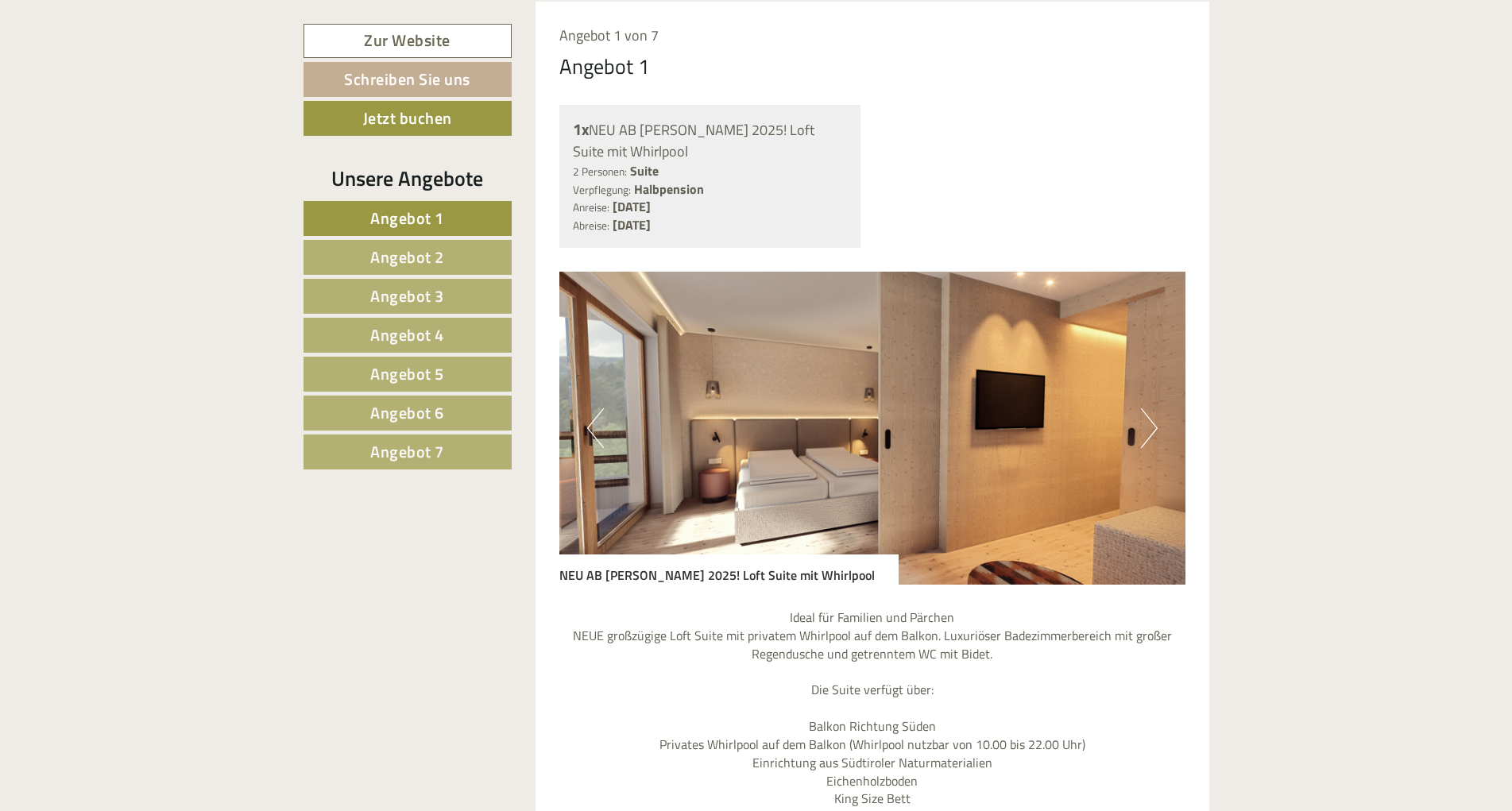
click at [1150, 408] on button "Next" at bounding box center [1149, 428] width 16 height 39
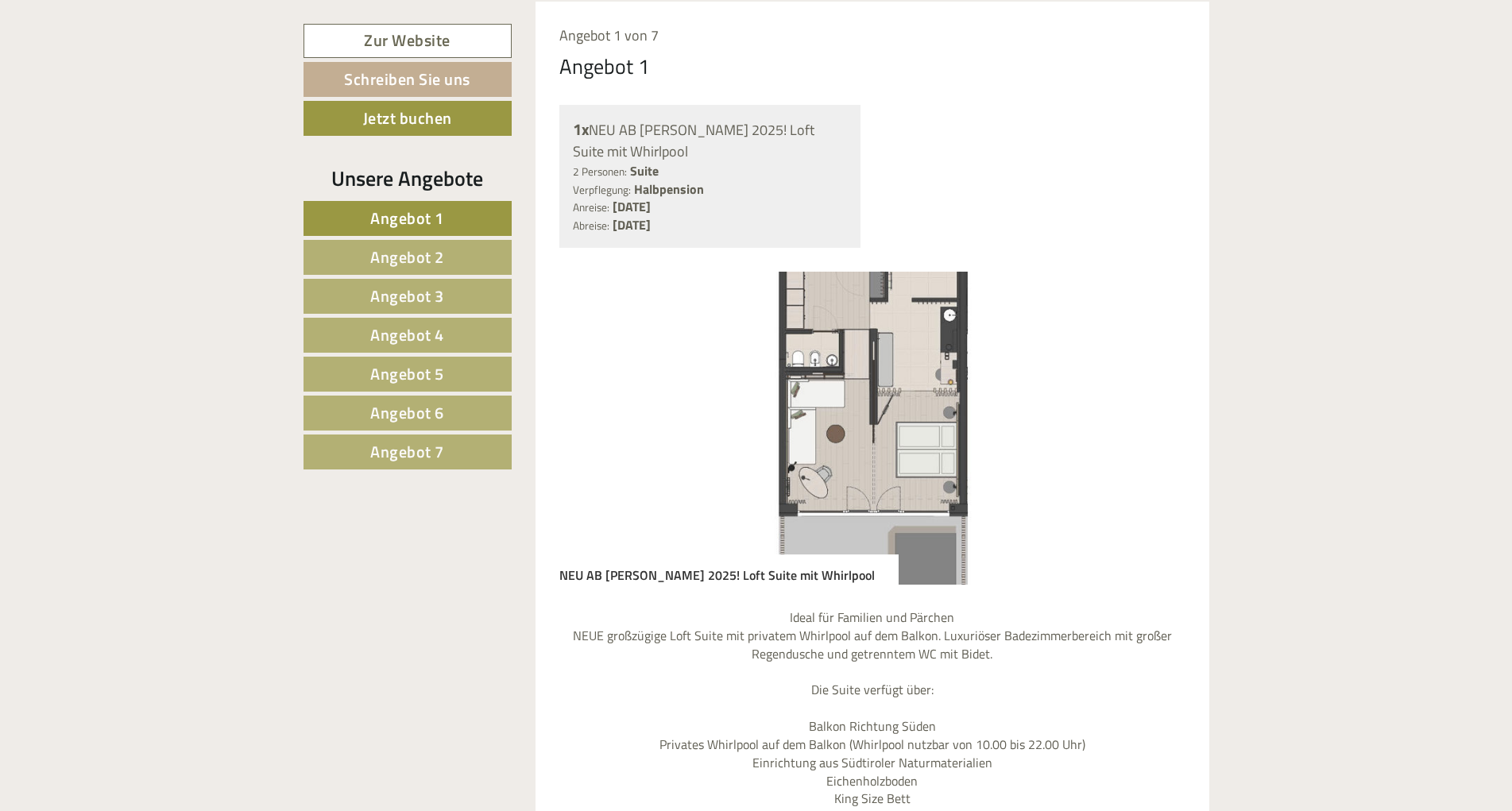
click at [1150, 408] on button "Next" at bounding box center [1149, 428] width 16 height 39
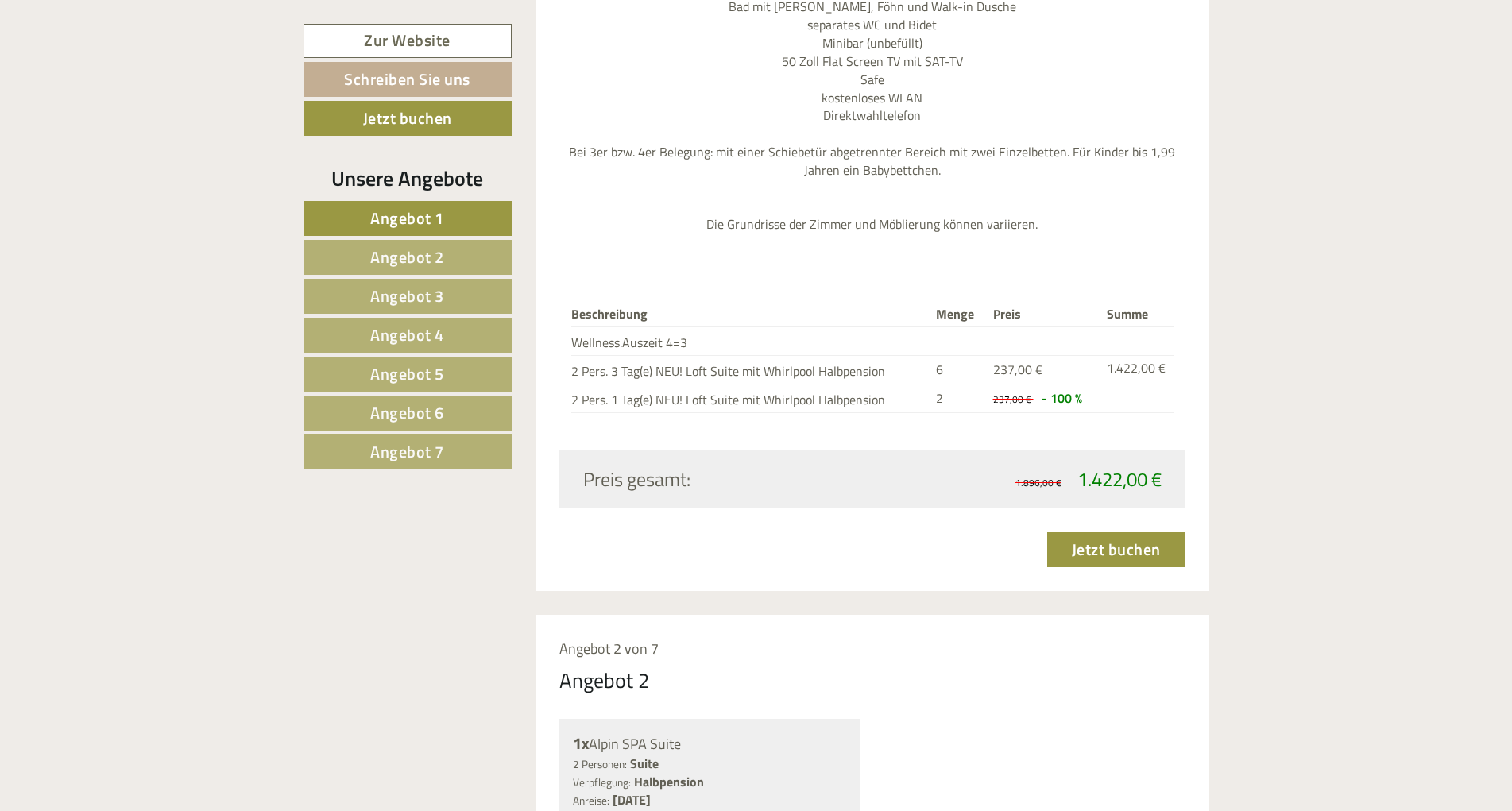
scroll to position [2270, 0]
